Goal: Communication & Community: Answer question/provide support

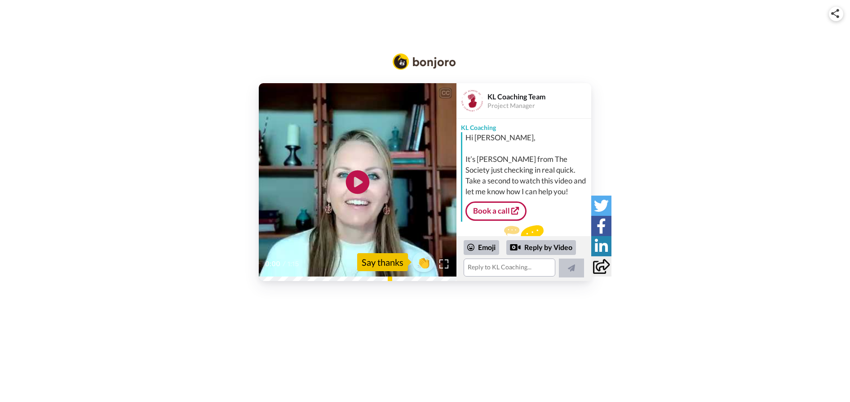
click at [360, 181] on icon "Play/Pause" at bounding box center [358, 182] width 24 height 43
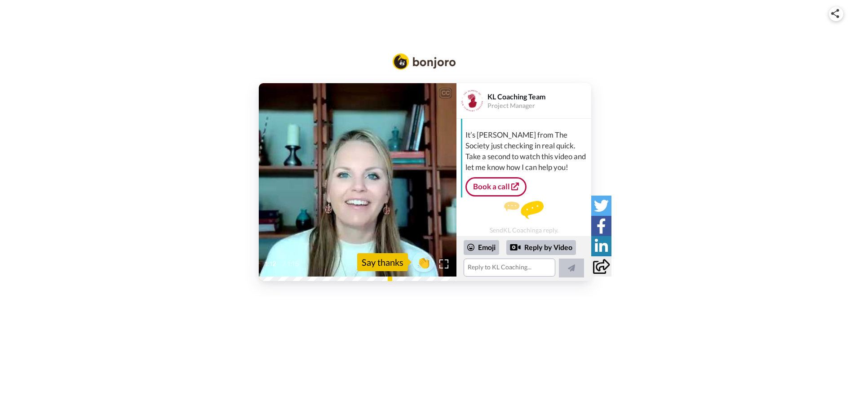
scroll to position [26, 0]
click at [496, 185] on link "Book a call" at bounding box center [496, 184] width 61 height 19
click at [493, 269] on textarea at bounding box center [510, 267] width 92 height 18
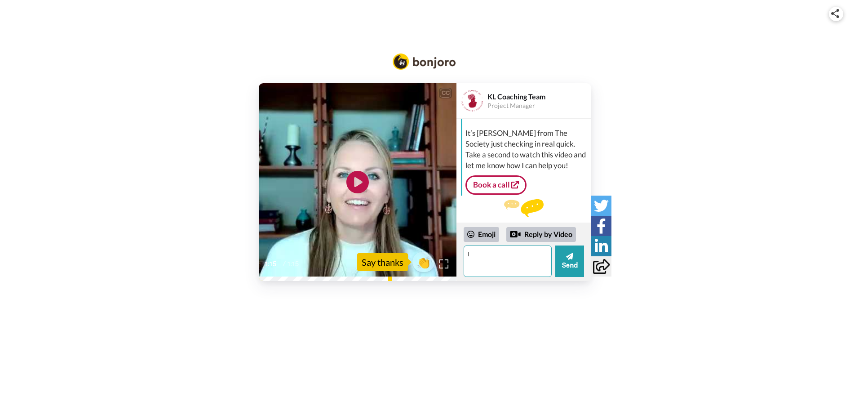
type textarea "I"
click at [484, 265] on textarea "Thank you for sending this video. I am enjoying my course work, but I admit to …" at bounding box center [508, 260] width 88 height 31
click at [516, 270] on textarea "Thank you for sending this video! I am enjoying my course work, but I admit to …" at bounding box center [508, 260] width 88 height 31
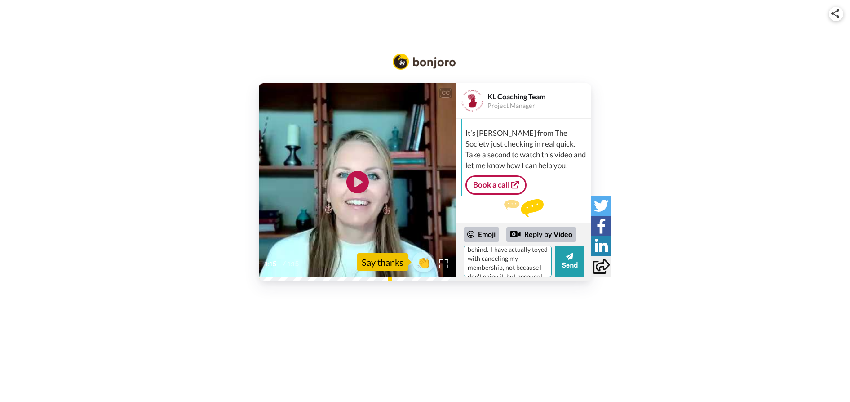
scroll to position [0, 0]
drag, startPoint x: 519, startPoint y: 270, endPoint x: 464, endPoint y: 247, distance: 59.4
click at [464, 247] on textarea "Thank you for sending this video! I am enjoying my course work, but I admit to …" at bounding box center [508, 260] width 88 height 31
click at [565, 262] on button "Send" at bounding box center [569, 260] width 29 height 31
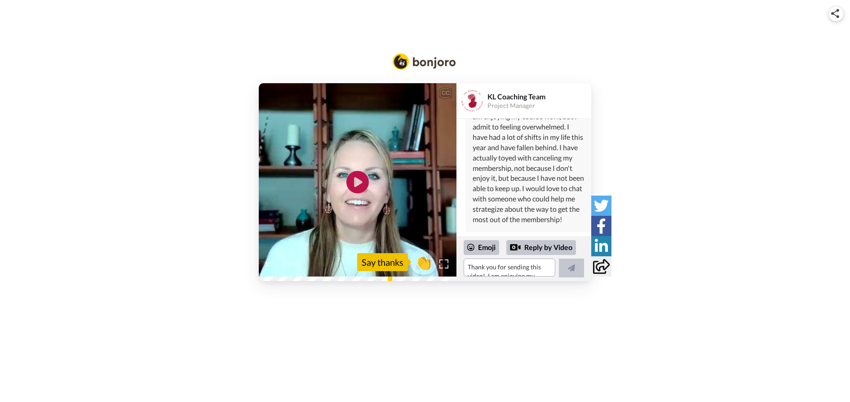
scroll to position [167, 0]
click at [427, 262] on span "👏" at bounding box center [424, 262] width 28 height 18
click at [502, 269] on textarea "👏" at bounding box center [510, 267] width 92 height 18
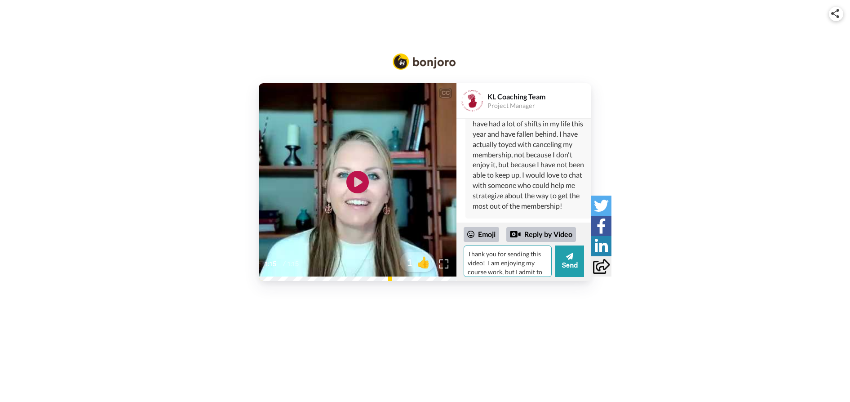
drag, startPoint x: 490, startPoint y: 256, endPoint x: 466, endPoint y: 253, distance: 23.9
click at [466, 253] on textarea "👏" at bounding box center [508, 260] width 88 height 31
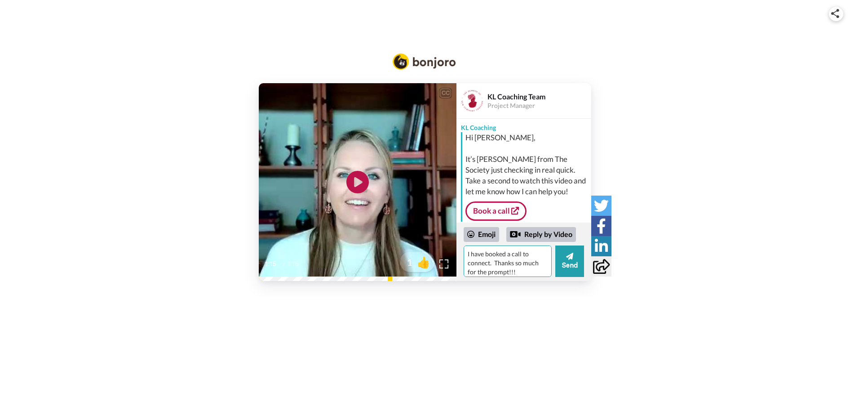
type textarea "I have booked a call to connect. Thanks so much for the prompt!!!"
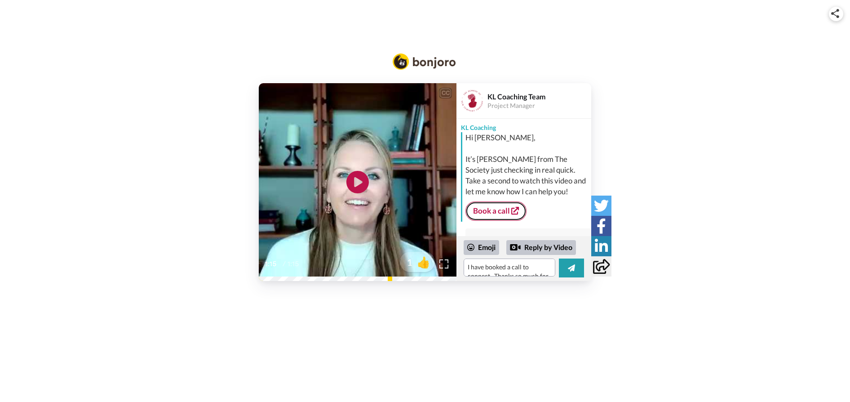
click at [493, 209] on link "Book a call" at bounding box center [496, 210] width 61 height 19
click at [576, 269] on button at bounding box center [571, 267] width 25 height 19
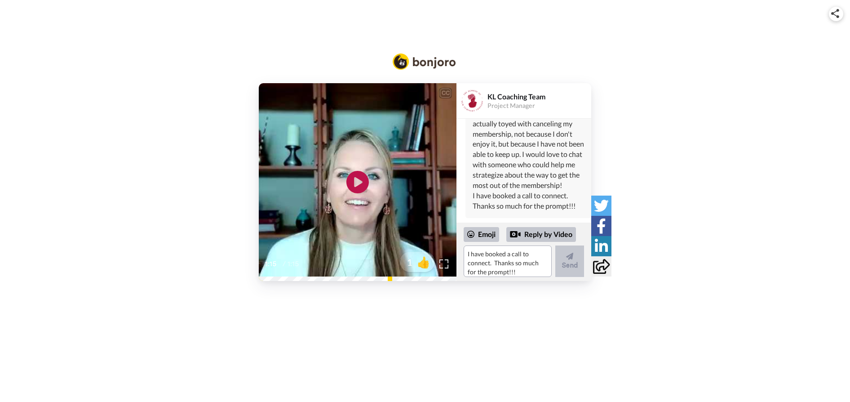
scroll to position [201, 0]
